Goal: Task Accomplishment & Management: Use online tool/utility

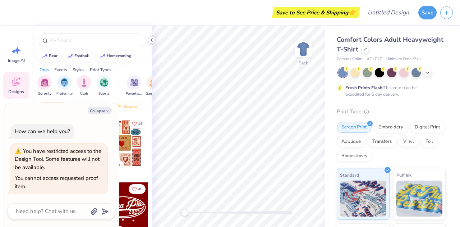
click at [150, 39] on icon at bounding box center [152, 40] width 6 height 6
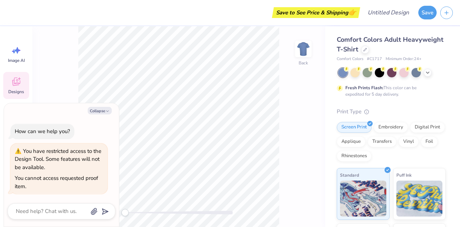
type textarea "x"
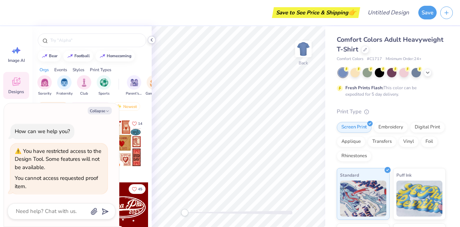
click at [153, 38] on icon at bounding box center [152, 40] width 6 height 6
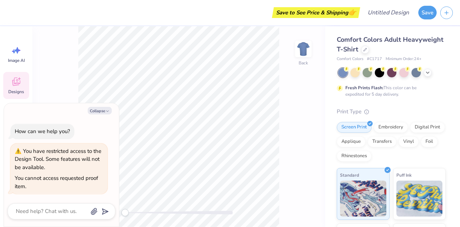
type textarea "x"
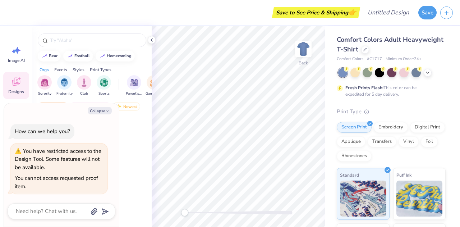
type textarea "x"
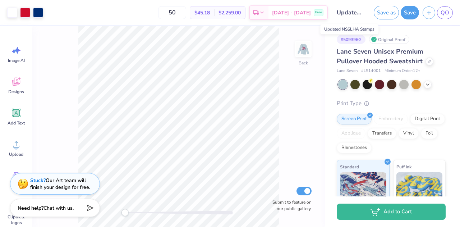
click at [334, 13] on input "Updated NSSLHA Stamps" at bounding box center [348, 12] width 35 height 14
